Goal: Information Seeking & Learning: Learn about a topic

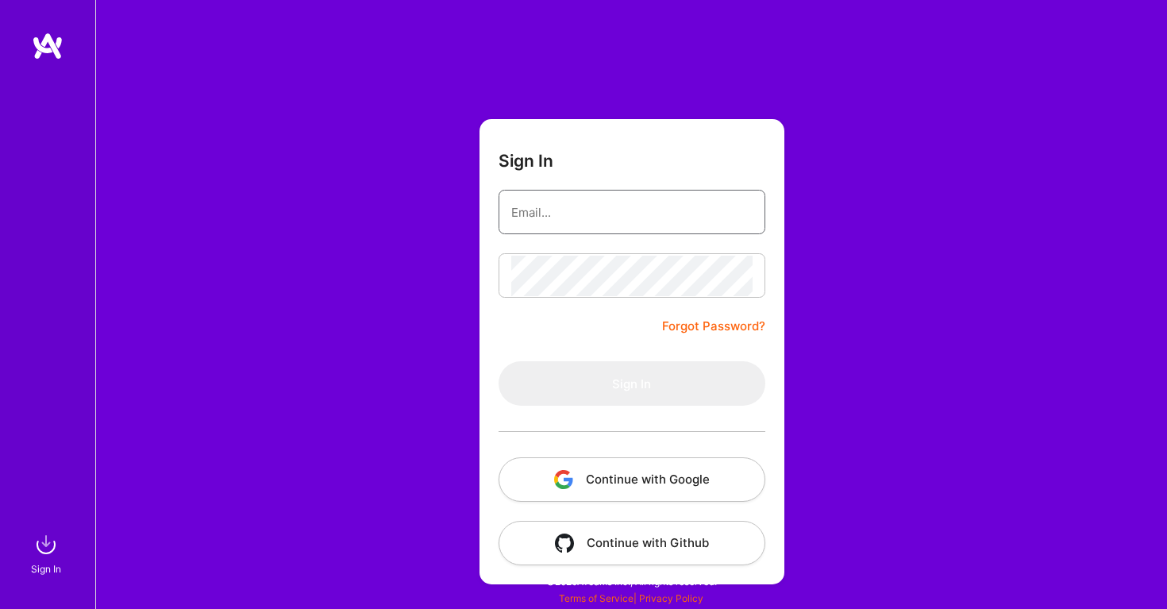
type input "[EMAIL_ADDRESS][DOMAIN_NAME]"
click at [631, 383] on button "Sign In" at bounding box center [631, 383] width 267 height 44
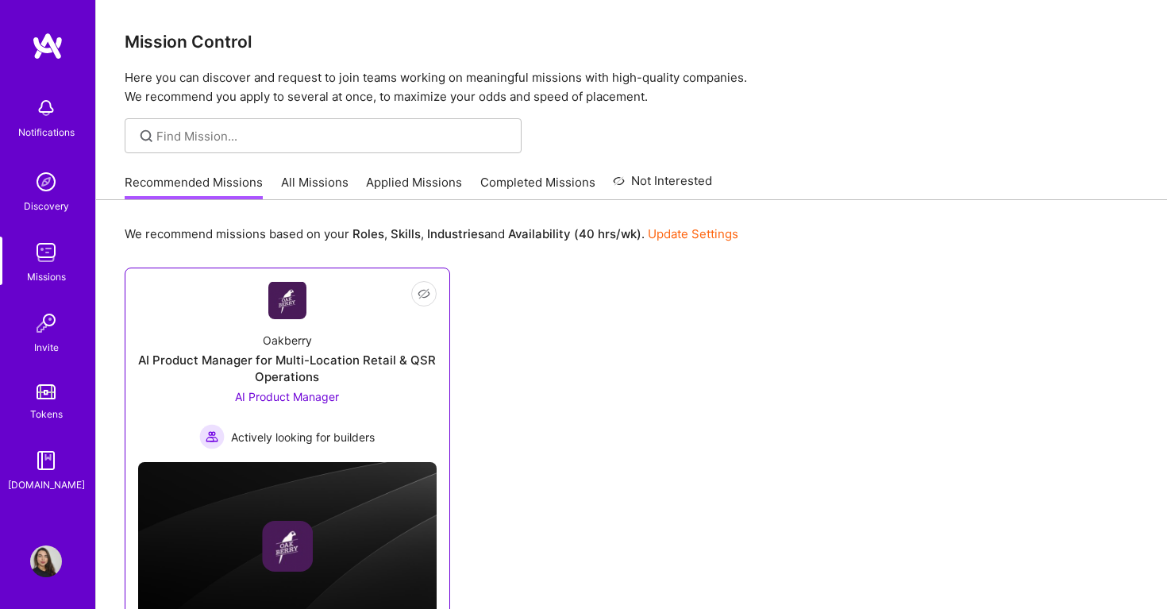
click at [398, 364] on div "AI Product Manager for Multi-Location Retail & QSR Operations" at bounding box center [287, 368] width 298 height 33
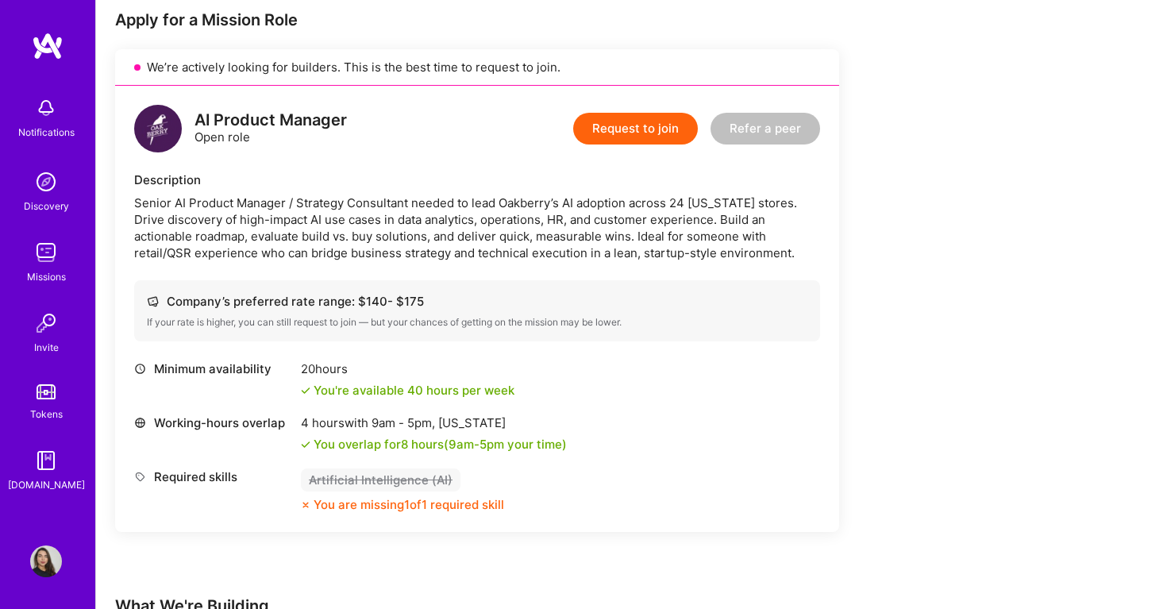
scroll to position [371, 0]
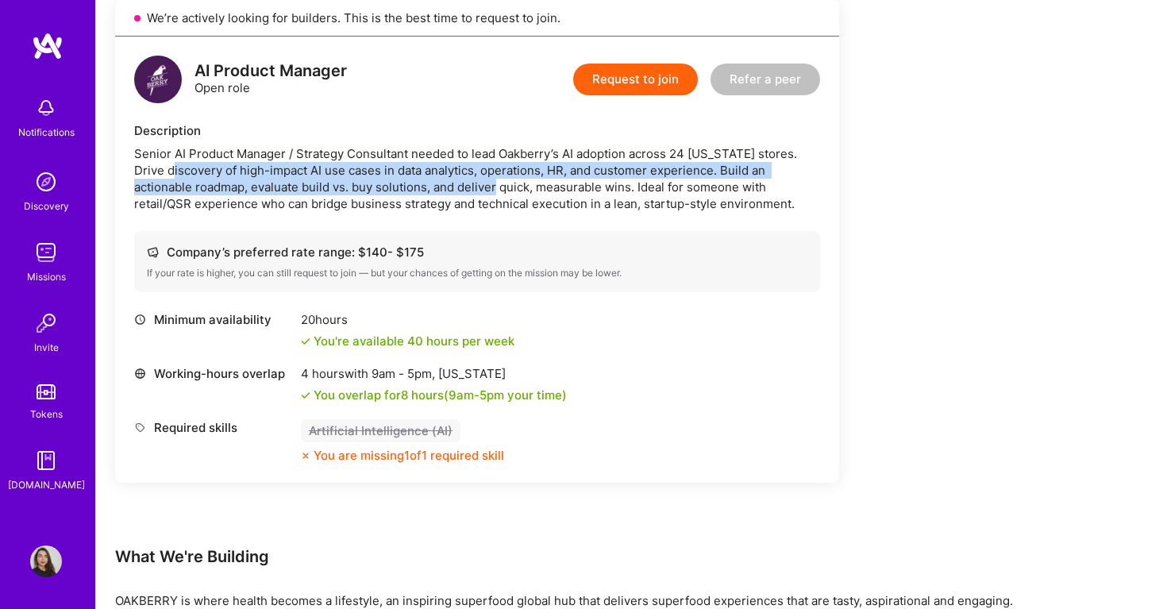
drag, startPoint x: 140, startPoint y: 173, endPoint x: 437, endPoint y: 190, distance: 297.4
click at [437, 190] on div "Senior AI Product Manager / Strategy Consultant needed to lead Oakberry’s AI ad…" at bounding box center [477, 178] width 686 height 67
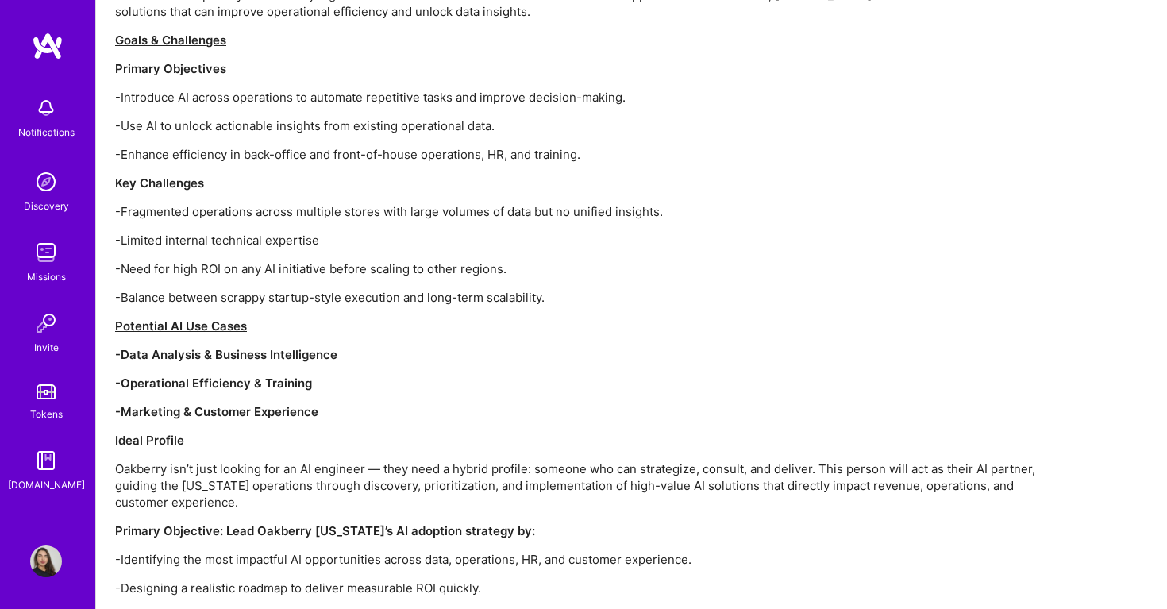
scroll to position [1310, 0]
